Goal: Task Accomplishment & Management: Use online tool/utility

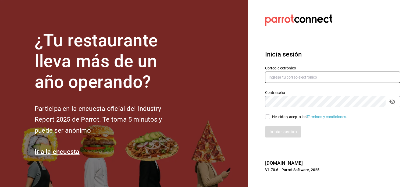
click at [281, 77] on input "text" at bounding box center [332, 77] width 135 height 11
type input "P"
type input "[PERSON_NAME][EMAIL_ADDRESS][PERSON_NAME][DOMAIN_NAME]"
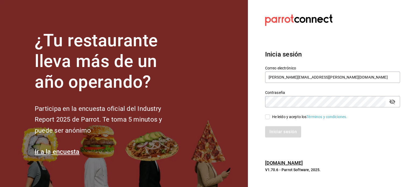
click at [267, 118] on input "He leído y acepto los Términos y condiciones." at bounding box center [267, 116] width 5 height 5
checkbox input "true"
click at [273, 127] on button "Iniciar sesión" at bounding box center [283, 131] width 37 height 11
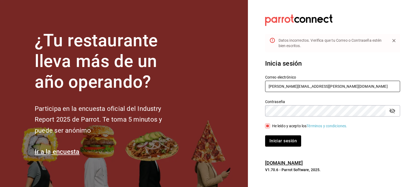
click at [291, 87] on input "[PERSON_NAME][EMAIL_ADDRESS][PERSON_NAME][DOMAIN_NAME]" at bounding box center [332, 86] width 135 height 11
click at [265, 135] on button "Iniciar sesión" at bounding box center [283, 140] width 36 height 11
click at [252, 103] on section "Datos incorrectos. Verifica que tu Correo o Contraseña estén bien escritos. Ini…" at bounding box center [330, 93] width 165 height 187
click at [265, 135] on button "Iniciar sesión" at bounding box center [283, 140] width 36 height 11
click at [301, 86] on input "[PERSON_NAME][EMAIL_ADDRESS][PERSON_NAME][DOMAIN_NAME]" at bounding box center [332, 86] width 135 height 11
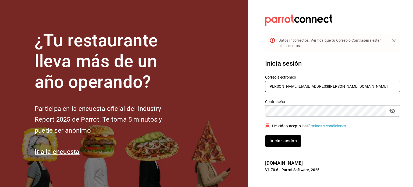
type input "[PERSON_NAME][EMAIL_ADDRESS][PERSON_NAME][DOMAIN_NAME]"
click at [265, 135] on button "Iniciar sesión" at bounding box center [283, 140] width 36 height 11
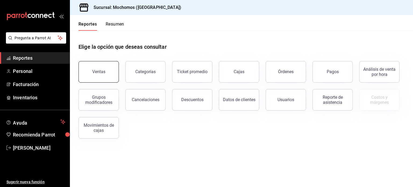
click at [112, 73] on button "Ventas" at bounding box center [99, 72] width 40 height 22
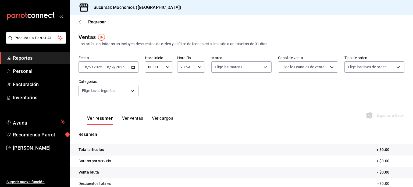
click at [132, 64] on div "2025-09-18 18 / 9 / 2025 - 2025-09-18 18 / 9 / 2025" at bounding box center [109, 66] width 60 height 11
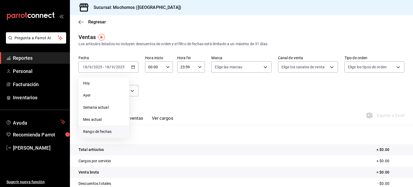
click at [109, 129] on span "Rango de fechas" at bounding box center [104, 132] width 42 height 6
